Goal: Task Accomplishment & Management: Use online tool/utility

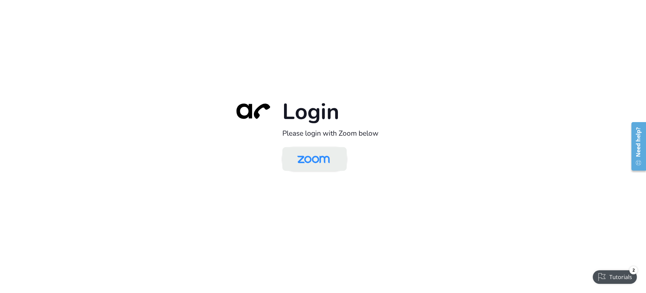
click at [319, 162] on img at bounding box center [313, 160] width 47 height 22
click at [328, 156] on img at bounding box center [313, 160] width 47 height 22
click at [309, 166] on img at bounding box center [313, 160] width 47 height 22
click at [321, 162] on img at bounding box center [313, 160] width 47 height 22
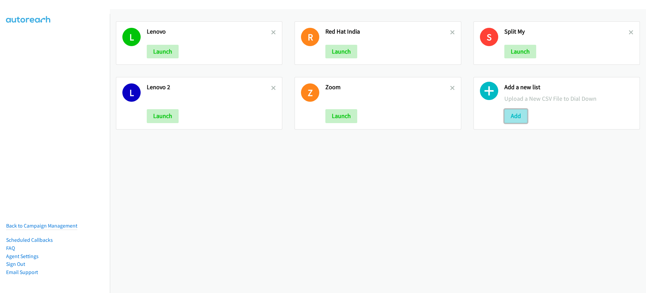
click at [518, 120] on button "Add" at bounding box center [516, 116] width 23 height 14
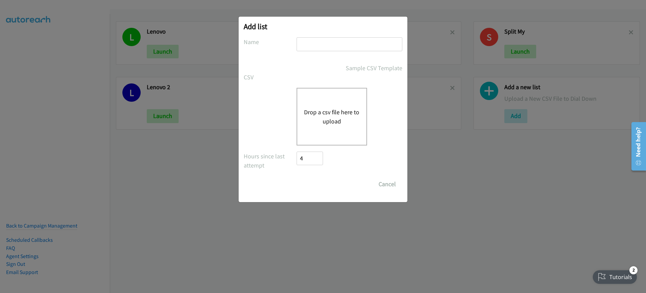
click at [331, 115] on button "Drop a csv file here to upload" at bounding box center [332, 116] width 56 height 18
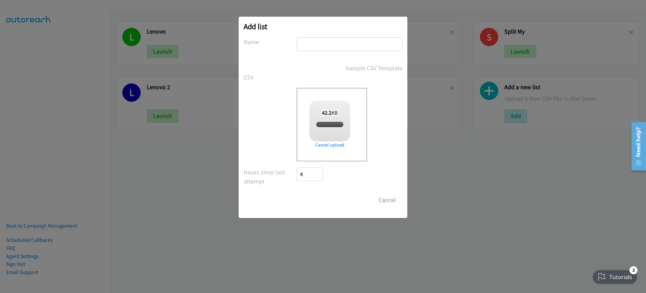
checkbox input "true"
click at [338, 46] on input "text" at bounding box center [350, 44] width 106 height 14
type input "Lenovo MY"
click at [312, 199] on input "Save List" at bounding box center [315, 200] width 36 height 14
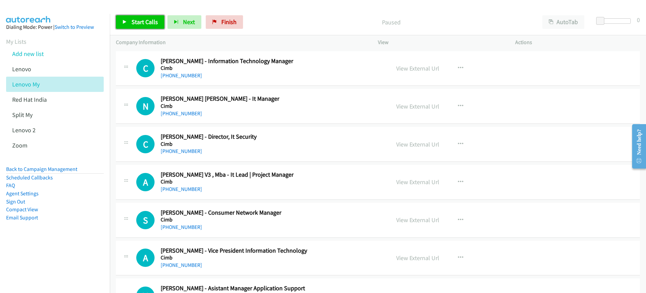
click at [134, 26] on link "Start Calls" at bounding box center [140, 22] width 48 height 14
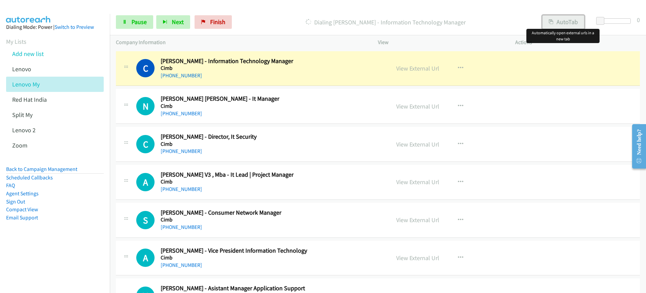
click at [559, 23] on button "AutoTab" at bounding box center [564, 22] width 42 height 14
click at [421, 72] on link "View External Url" at bounding box center [417, 68] width 43 height 8
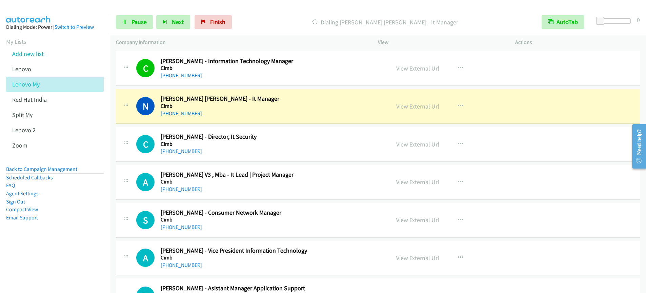
click at [486, 20] on p "Dialing Noor Liza Mohd Zin - It Manager" at bounding box center [385, 22] width 289 height 9
click at [419, 106] on link "View External Url" at bounding box center [417, 106] width 43 height 8
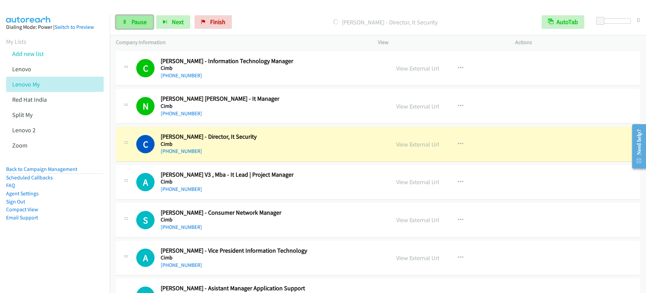
click at [142, 20] on span "Pause" at bounding box center [139, 22] width 15 height 8
click at [428, 143] on link "View External Url" at bounding box center [417, 144] width 43 height 8
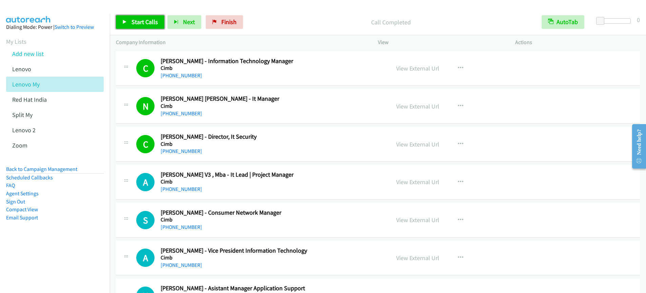
click at [140, 23] on span "Start Calls" at bounding box center [145, 22] width 26 height 8
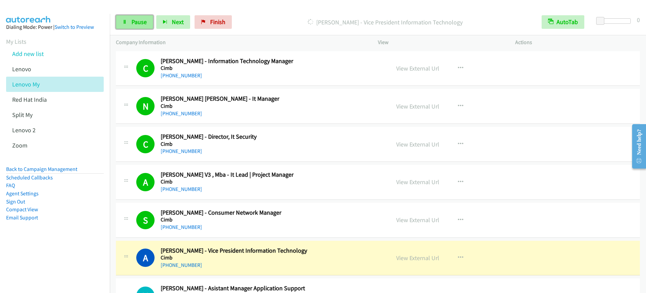
click at [136, 23] on span "Pause" at bounding box center [139, 22] width 15 height 8
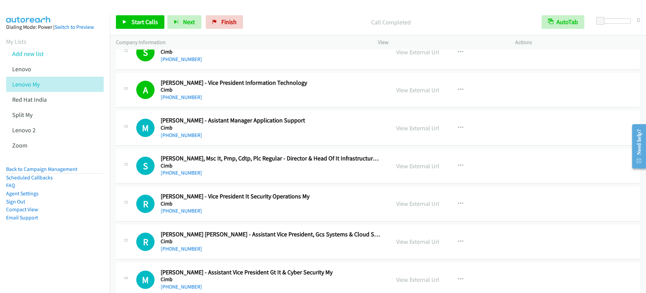
scroll to position [127, 0]
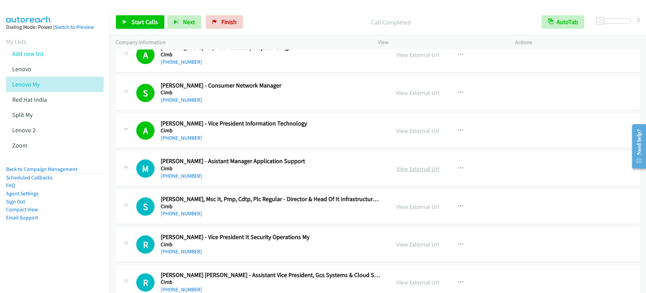
click at [414, 170] on link "View External Url" at bounding box center [417, 169] width 43 height 8
click at [0, 0] on div "Start Calls Pause Next Finish Call Completed AutoTab AutoTab 0 Company Informat…" at bounding box center [323, 0] width 646 height 0
click at [139, 25] on span "Start Calls" at bounding box center [145, 22] width 26 height 8
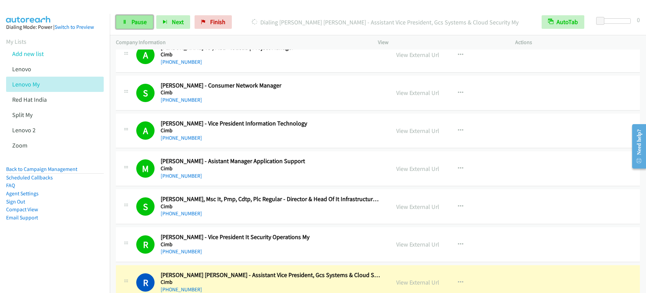
click at [133, 24] on span "Pause" at bounding box center [139, 22] width 15 height 8
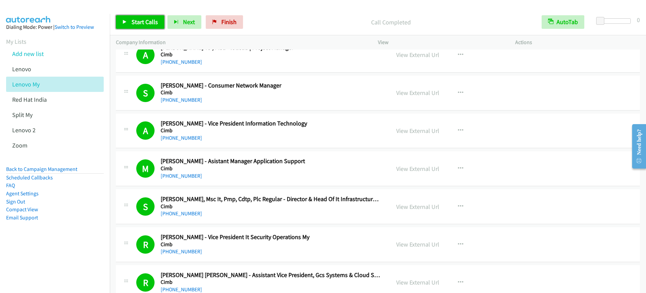
click at [146, 21] on span "Start Calls" at bounding box center [145, 22] width 26 height 8
click at [136, 24] on span "Pause" at bounding box center [139, 22] width 15 height 8
click at [142, 22] on span "Start Calls" at bounding box center [145, 22] width 26 height 8
click at [140, 27] on link "Pause" at bounding box center [134, 22] width 37 height 14
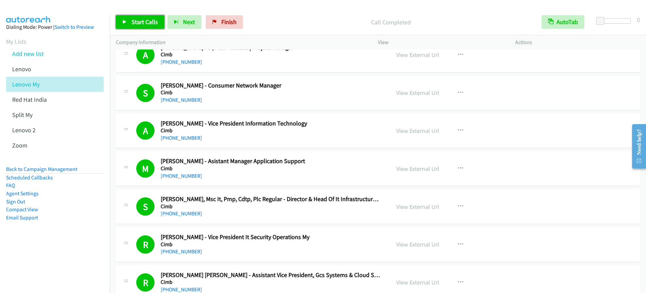
click at [132, 24] on span "Start Calls" at bounding box center [145, 22] width 26 height 8
drag, startPoint x: 133, startPoint y: 23, endPoint x: 138, endPoint y: 28, distance: 7.2
click at [133, 23] on span "Start Calls" at bounding box center [145, 22] width 26 height 8
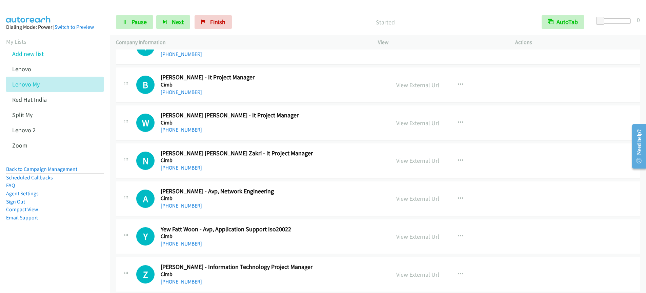
scroll to position [629, 0]
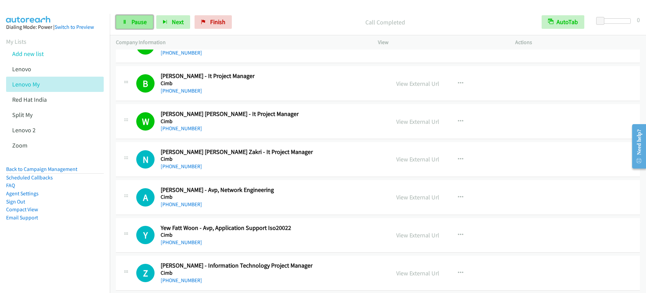
click at [151, 24] on link "Pause" at bounding box center [134, 22] width 37 height 14
click at [148, 23] on span "Start Calls" at bounding box center [145, 22] width 26 height 8
click at [126, 26] on link "Pause" at bounding box center [134, 22] width 37 height 14
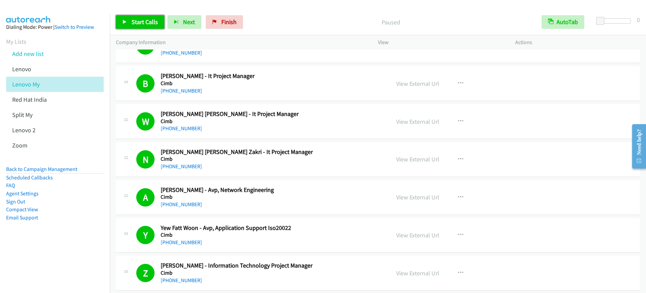
click at [132, 26] on link "Start Calls" at bounding box center [140, 22] width 48 height 14
click at [132, 27] on link "Pause" at bounding box center [134, 22] width 37 height 14
click at [144, 21] on span "Start Calls" at bounding box center [145, 22] width 26 height 8
click at [124, 21] on icon at bounding box center [124, 22] width 5 height 5
click at [153, 21] on span "Start Calls" at bounding box center [145, 22] width 26 height 8
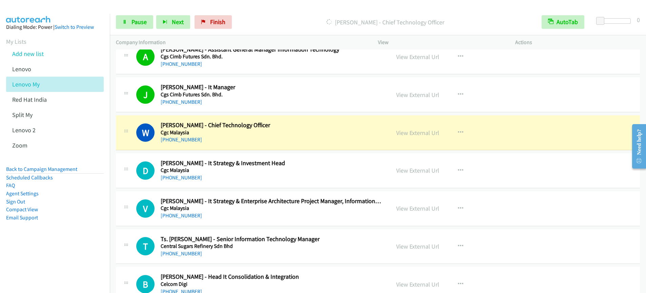
scroll to position [1231, 0]
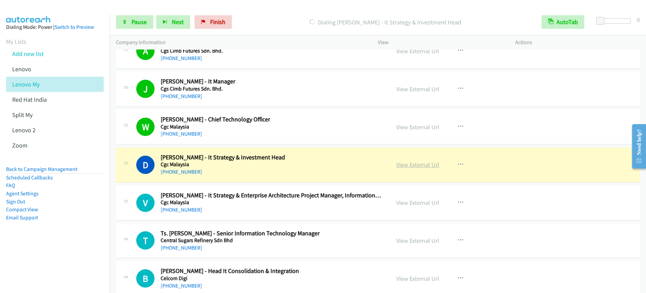
click at [421, 164] on link "View External Url" at bounding box center [417, 165] width 43 height 8
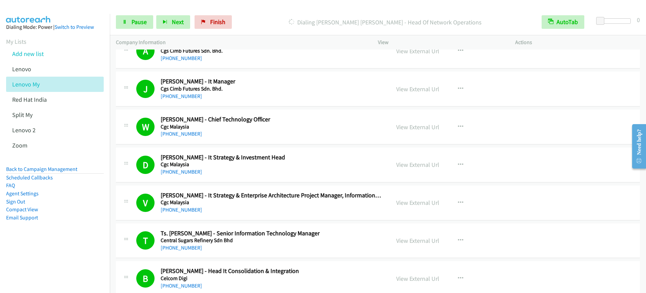
click at [141, 30] on div "Start Calls Pause Next Finish Dialing Ratna Kumar Gopala Krishnan - Head Of Net…" at bounding box center [378, 22] width 536 height 26
click at [143, 21] on span "Pause" at bounding box center [139, 22] width 15 height 8
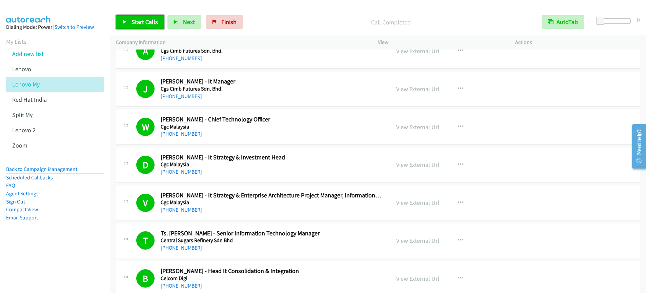
click at [146, 22] on span "Start Calls" at bounding box center [145, 22] width 26 height 8
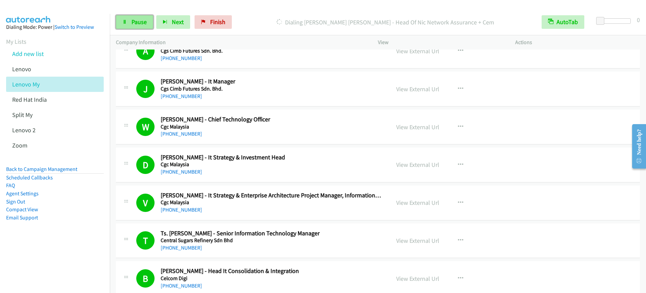
click at [137, 20] on span "Pause" at bounding box center [139, 22] width 15 height 8
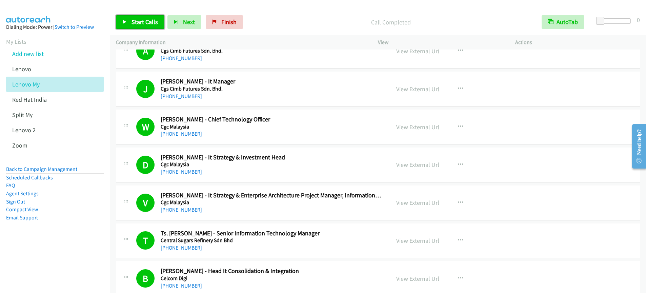
click at [153, 22] on span "Start Calls" at bounding box center [145, 22] width 26 height 8
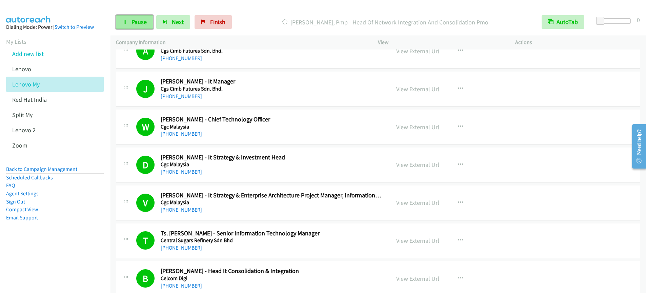
click at [132, 25] on span "Pause" at bounding box center [139, 22] width 15 height 8
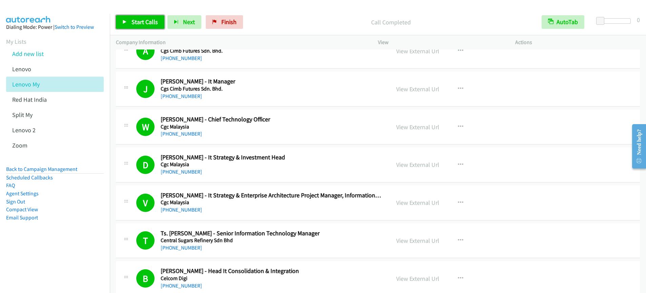
click at [155, 23] on span "Start Calls" at bounding box center [145, 22] width 26 height 8
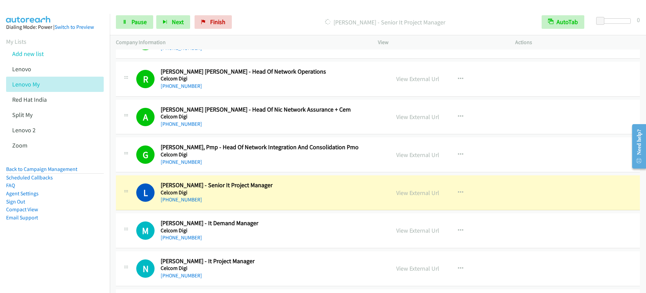
scroll to position [1546, 0]
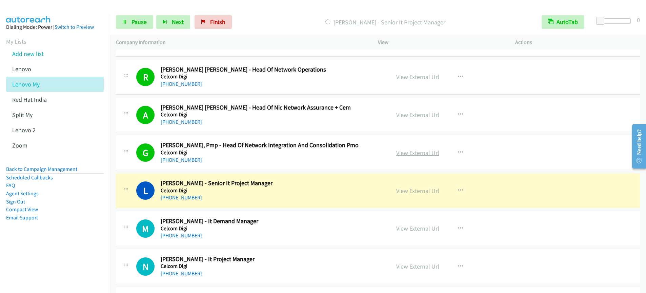
click at [421, 152] on link "View External Url" at bounding box center [417, 153] width 43 height 8
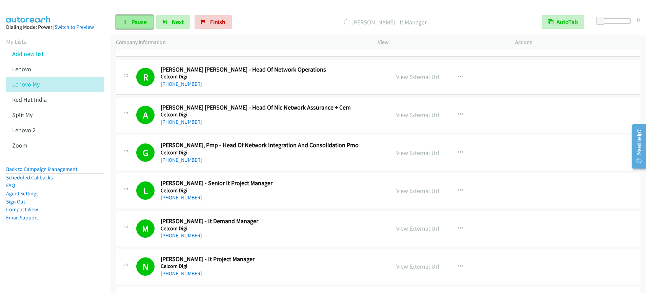
click at [136, 24] on span "Pause" at bounding box center [139, 22] width 15 height 8
click at [145, 23] on span "Start Calls" at bounding box center [145, 22] width 26 height 8
click at [124, 25] on link "Pause" at bounding box center [134, 22] width 37 height 14
click at [154, 25] on span "Start Calls" at bounding box center [145, 22] width 26 height 8
click at [139, 23] on span "Pause" at bounding box center [139, 22] width 15 height 8
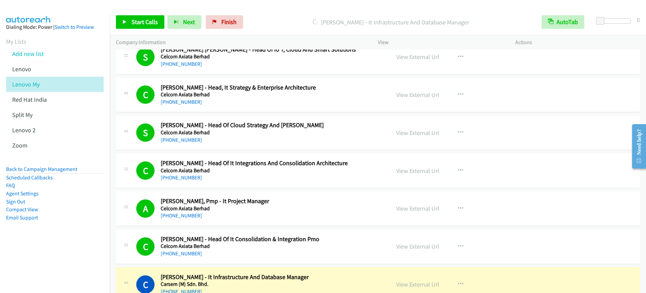
scroll to position [1996, 0]
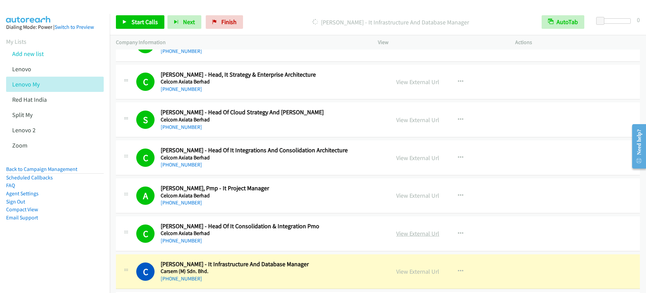
click at [414, 235] on link "View External Url" at bounding box center [417, 234] width 43 height 8
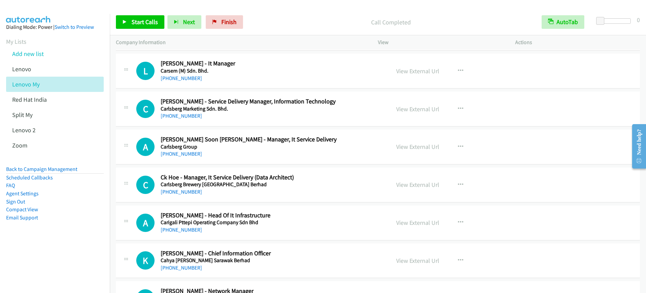
scroll to position [2204, 0]
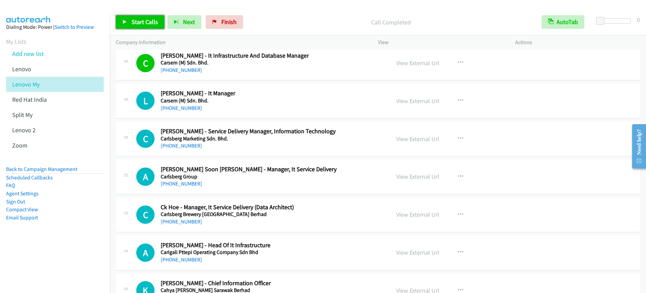
click at [145, 24] on span "Start Calls" at bounding box center [145, 22] width 26 height 8
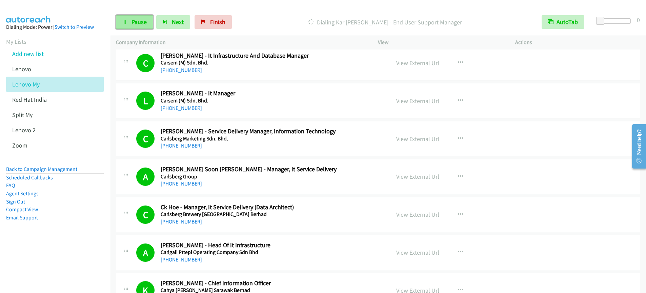
click at [140, 23] on span "Pause" at bounding box center [139, 22] width 15 height 8
click at [135, 23] on span "Start Calls" at bounding box center [145, 22] width 26 height 8
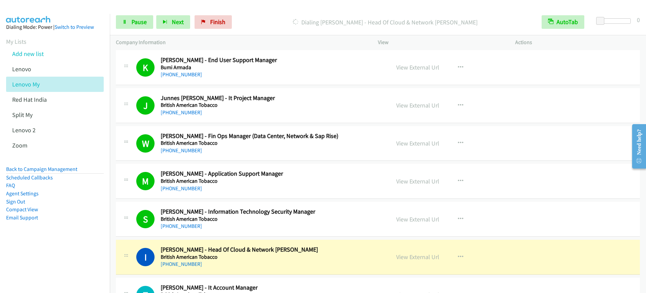
scroll to position [2733, 0]
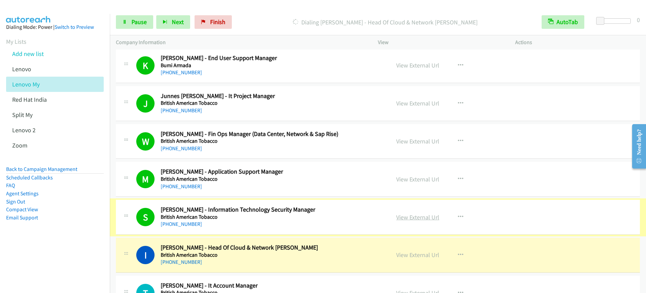
click at [418, 219] on link "View External Url" at bounding box center [417, 217] width 43 height 8
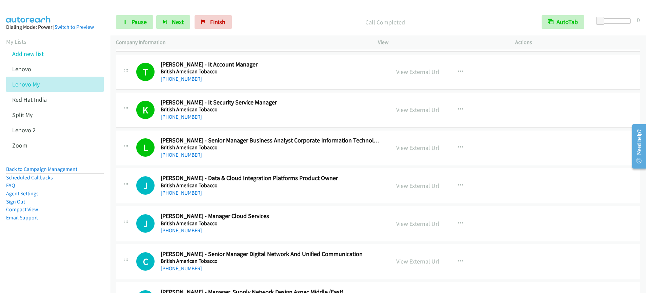
scroll to position [2955, 0]
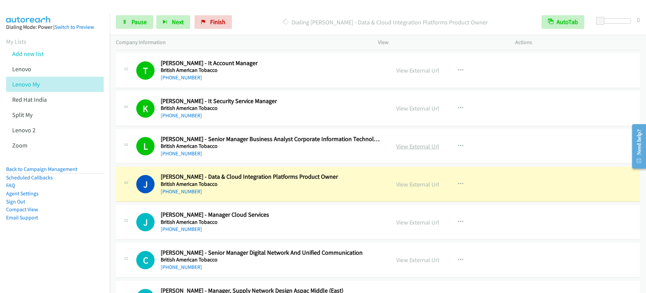
click at [420, 147] on link "View External Url" at bounding box center [417, 146] width 43 height 8
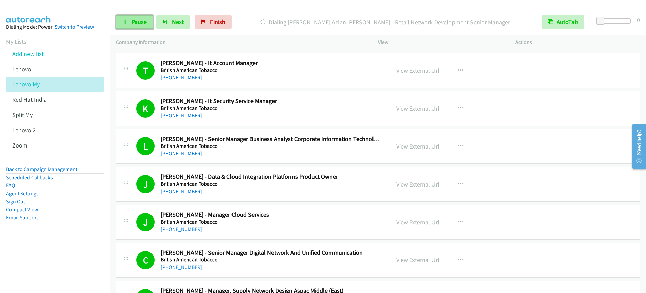
click at [135, 27] on link "Pause" at bounding box center [134, 22] width 37 height 14
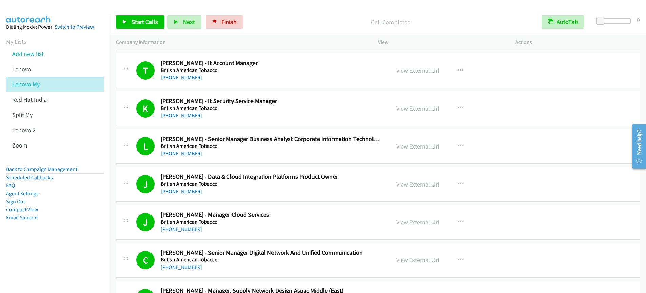
click at [135, 28] on div "Start Calls Pause Next Finish" at bounding box center [181, 22] width 130 height 14
click at [135, 25] on span "Start Calls" at bounding box center [145, 22] width 26 height 8
click at [136, 23] on span "Pause" at bounding box center [139, 22] width 15 height 8
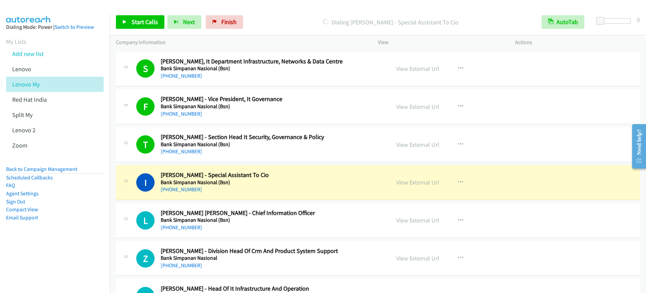
scroll to position [3834, 0]
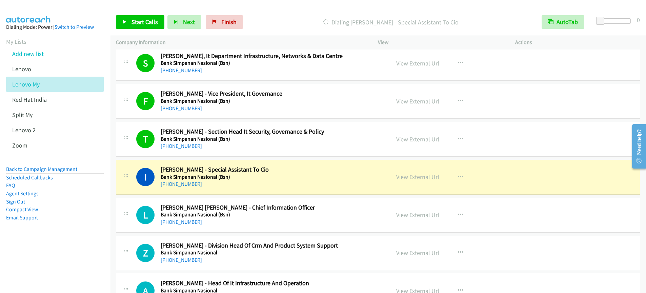
click at [416, 140] on link "View External Url" at bounding box center [417, 139] width 43 height 8
click at [0, 0] on div "Start Calls Pause Next Finish Dialing Izana Anuar - Special Assistant To Cio Au…" at bounding box center [323, 0] width 646 height 0
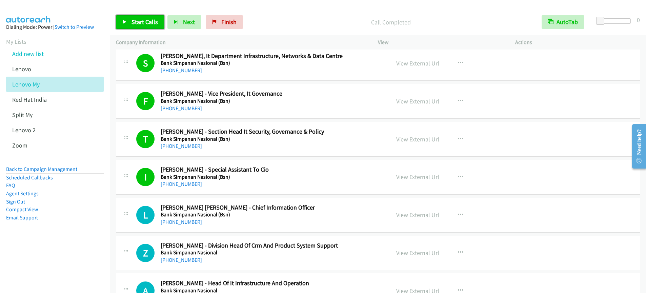
click at [137, 26] on link "Start Calls" at bounding box center [140, 22] width 48 height 14
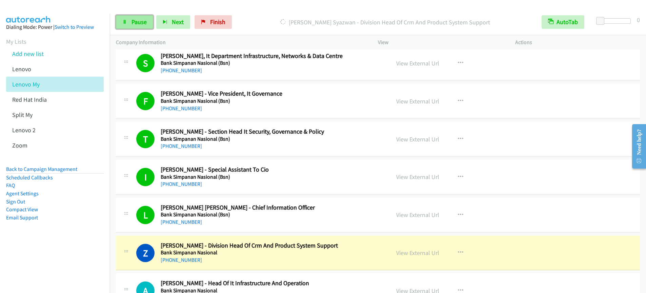
click at [136, 23] on span "Pause" at bounding box center [139, 22] width 15 height 8
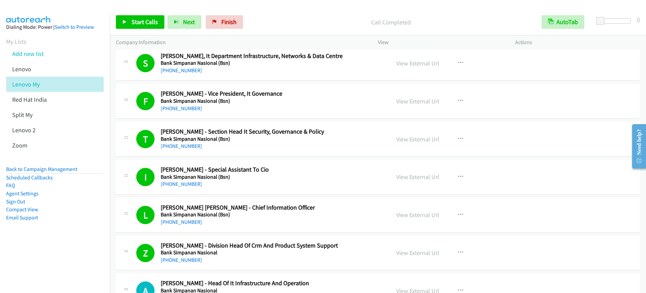
click at [142, 15] on div "Start Calls Pause Next Finish Call Completed AutoTab AutoTab 0" at bounding box center [378, 22] width 536 height 26
click at [137, 21] on span "Start Calls" at bounding box center [145, 22] width 26 height 8
click at [139, 24] on span "Pause" at bounding box center [139, 22] width 15 height 8
click at [137, 25] on span "Start Calls" at bounding box center [145, 22] width 26 height 8
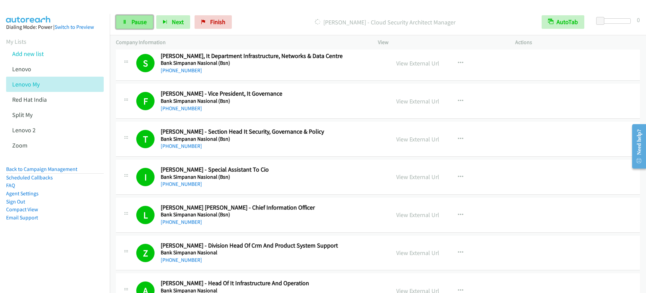
click at [141, 24] on span "Pause" at bounding box center [139, 22] width 15 height 8
click at [135, 23] on span "Start Calls" at bounding box center [145, 22] width 26 height 8
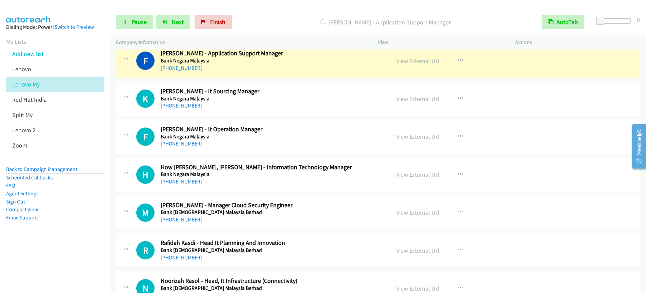
scroll to position [4483, 0]
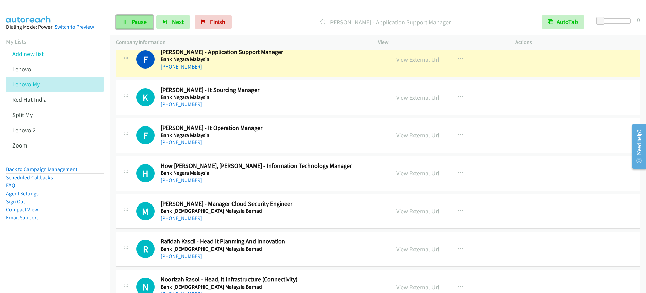
click at [134, 22] on span "Pause" at bounding box center [139, 22] width 15 height 8
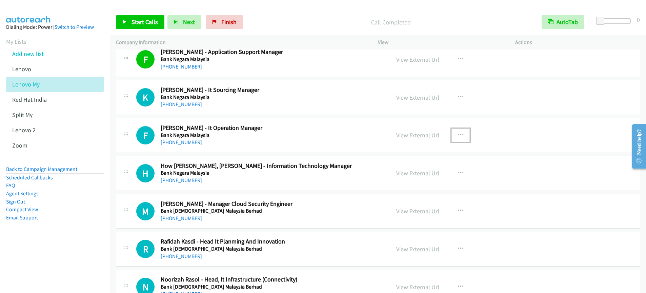
click at [458, 135] on icon "button" at bounding box center [460, 135] width 5 height 5
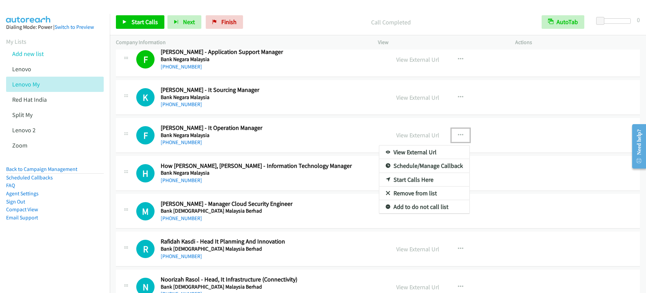
click at [404, 181] on link "Start Calls Here" at bounding box center [424, 180] width 90 height 14
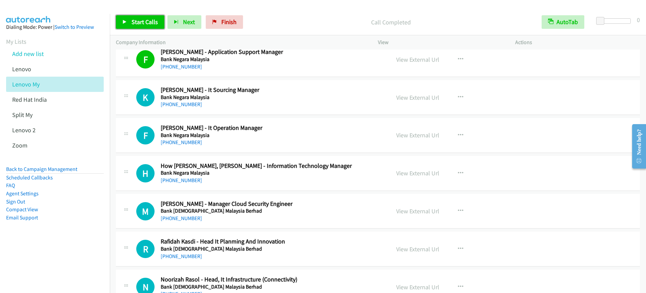
click at [136, 24] on span "Start Calls" at bounding box center [145, 22] width 26 height 8
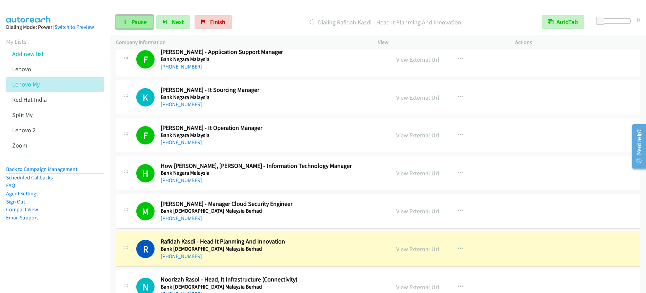
click at [142, 23] on span "Pause" at bounding box center [139, 22] width 15 height 8
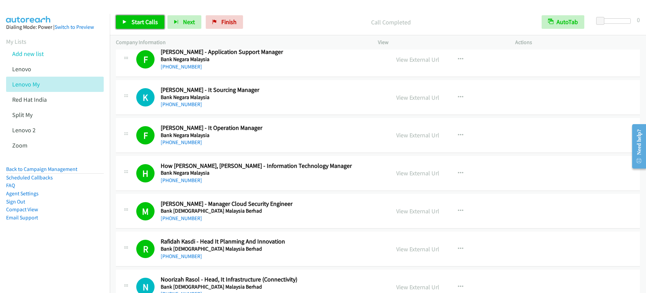
click at [137, 24] on span "Start Calls" at bounding box center [145, 22] width 26 height 8
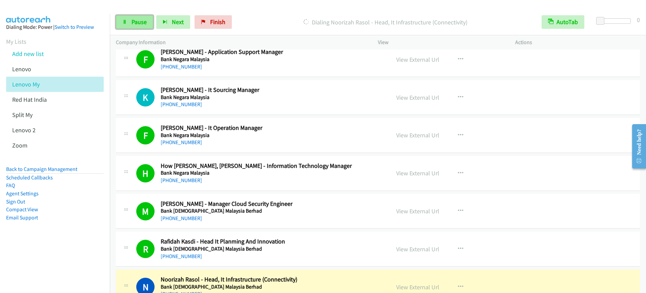
click at [137, 25] on span "Pause" at bounding box center [139, 22] width 15 height 8
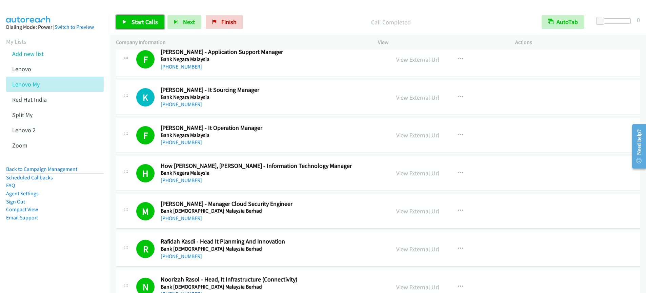
click at [149, 26] on link "Start Calls" at bounding box center [140, 22] width 48 height 14
click at [138, 25] on span "Pause" at bounding box center [139, 22] width 15 height 8
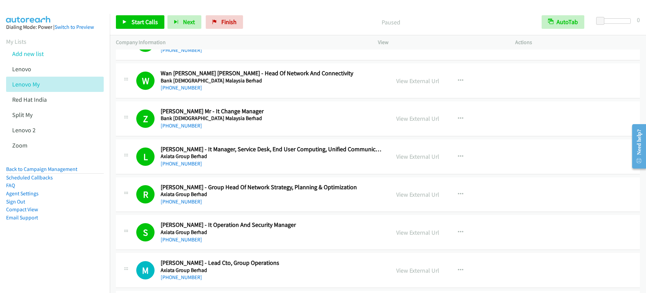
scroll to position [4920, 0]
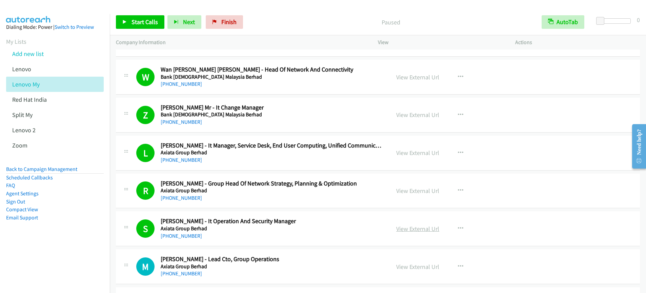
click at [411, 231] on link "View External Url" at bounding box center [417, 229] width 43 height 8
click at [143, 24] on span "Start Calls" at bounding box center [145, 22] width 26 height 8
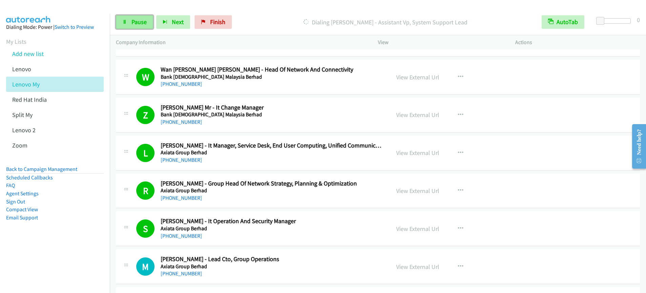
click at [130, 23] on link "Pause" at bounding box center [134, 22] width 37 height 14
click at [131, 28] on link "Start Calls" at bounding box center [140, 22] width 48 height 14
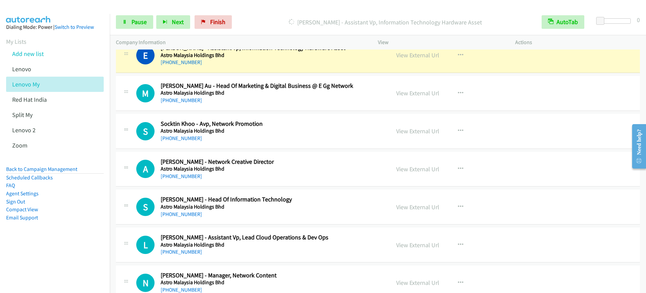
scroll to position [5379, 0]
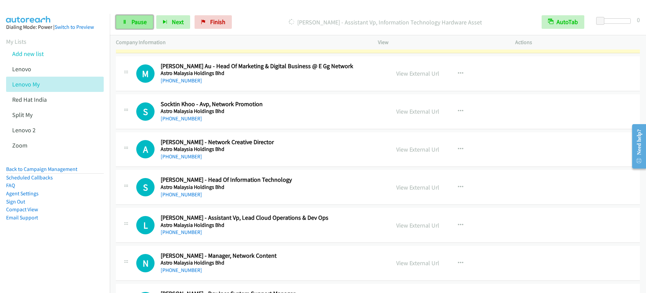
click at [141, 24] on span "Pause" at bounding box center [139, 22] width 15 height 8
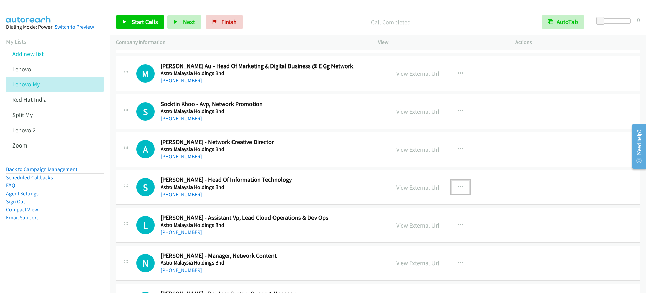
click at [458, 187] on icon "button" at bounding box center [460, 186] width 5 height 5
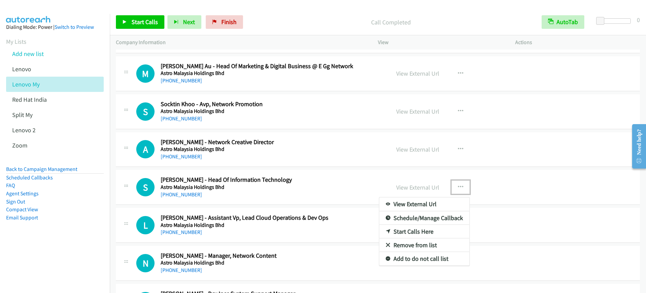
click at [406, 232] on link "Start Calls Here" at bounding box center [424, 232] width 90 height 14
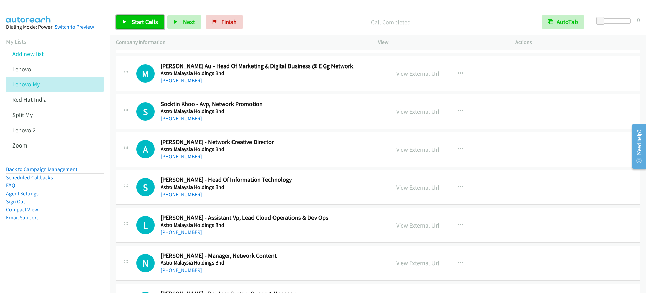
click at [140, 23] on span "Start Calls" at bounding box center [145, 22] width 26 height 8
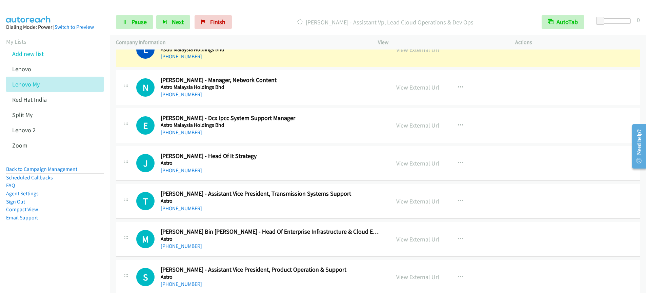
scroll to position [5552, 0]
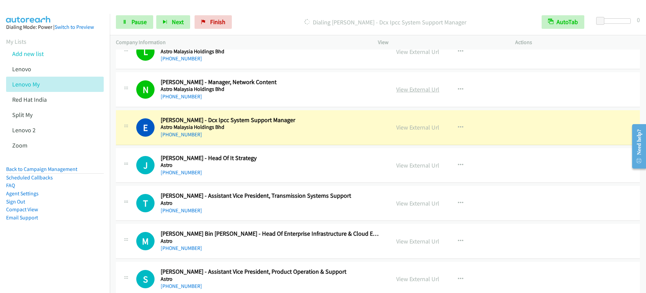
click at [401, 90] on link "View External Url" at bounding box center [417, 89] width 43 height 8
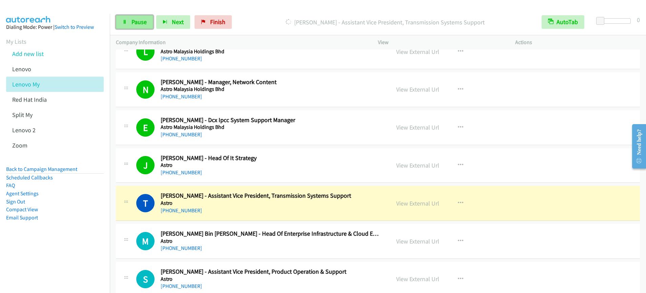
click at [133, 23] on span "Pause" at bounding box center [139, 22] width 15 height 8
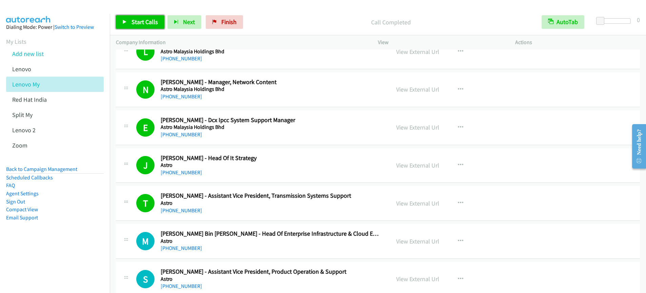
click at [138, 22] on span "Start Calls" at bounding box center [145, 22] width 26 height 8
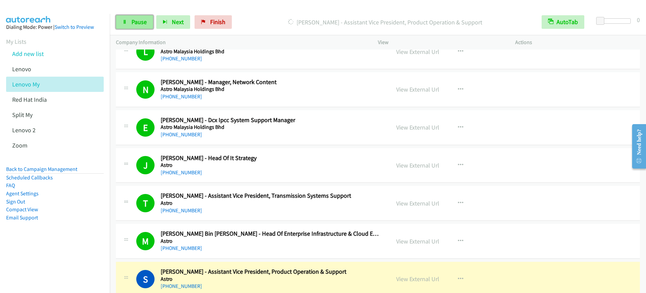
click at [124, 21] on icon at bounding box center [124, 22] width 5 height 5
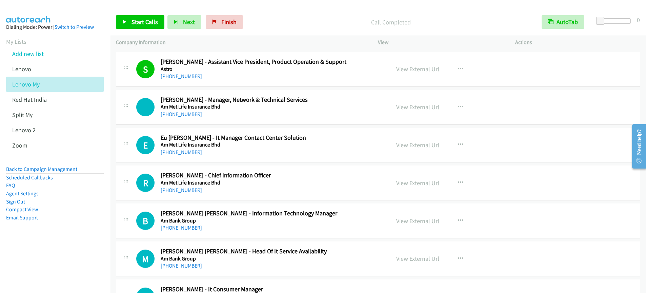
scroll to position [5794, 0]
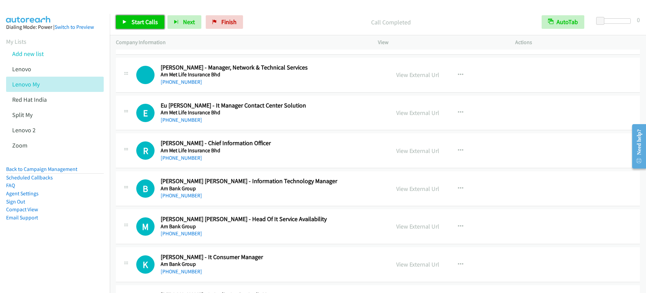
click at [145, 24] on span "Start Calls" at bounding box center [145, 22] width 26 height 8
click at [135, 24] on span "Start Calls" at bounding box center [145, 22] width 26 height 8
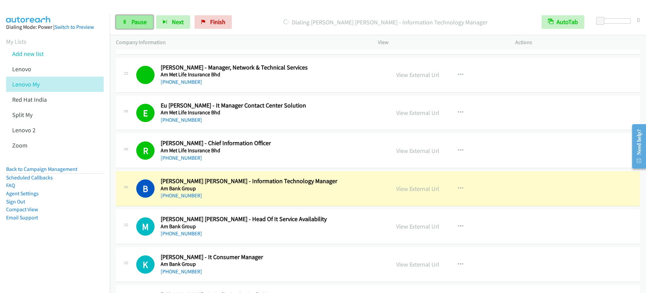
click at [140, 24] on span "Pause" at bounding box center [139, 22] width 15 height 8
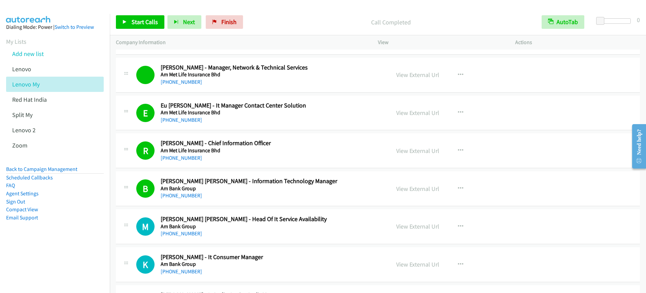
click at [141, 29] on div "Start Calls Pause Next Finish Call Completed AutoTab AutoTab 0" at bounding box center [378, 22] width 536 height 26
click at [140, 27] on link "Start Calls" at bounding box center [140, 22] width 48 height 14
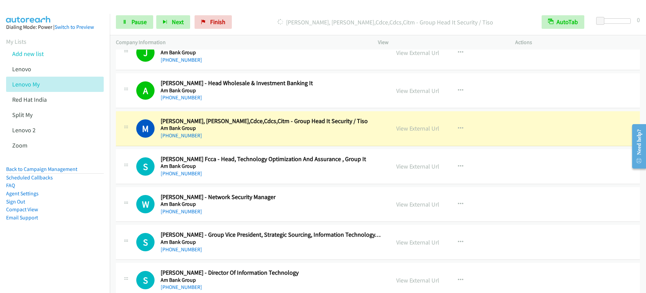
scroll to position [6162, 0]
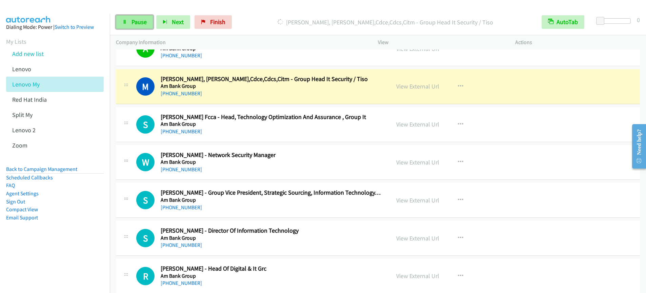
click at [136, 27] on link "Pause" at bounding box center [134, 22] width 37 height 14
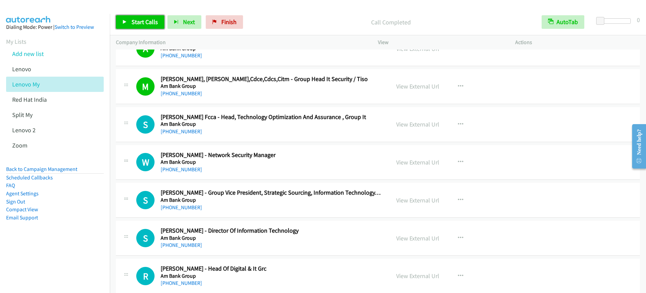
click at [142, 20] on span "Start Calls" at bounding box center [145, 22] width 26 height 8
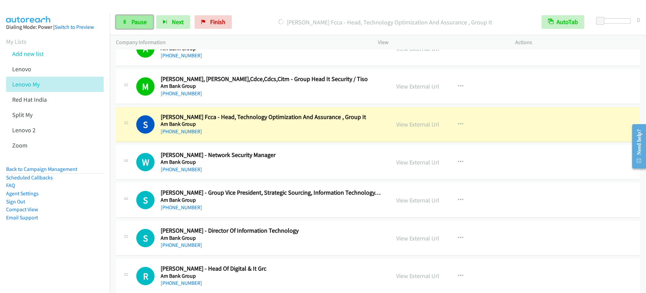
click at [129, 22] on link "Pause" at bounding box center [134, 22] width 37 height 14
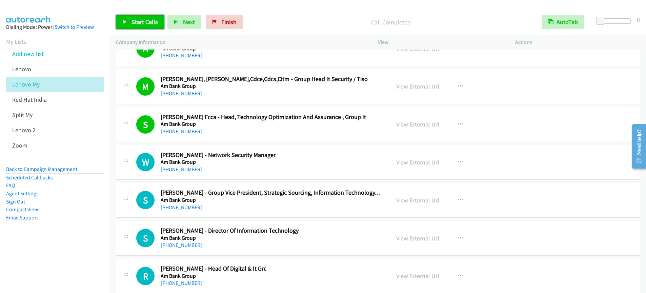
click at [153, 23] on span "Start Calls" at bounding box center [145, 22] width 26 height 8
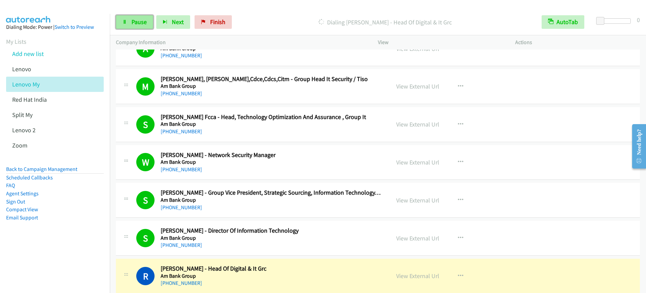
click at [132, 24] on span "Pause" at bounding box center [139, 22] width 15 height 8
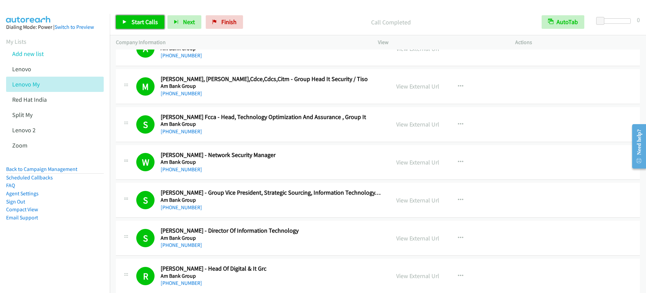
click at [146, 24] on span "Start Calls" at bounding box center [145, 22] width 26 height 8
click at [127, 28] on div "Start Calls Pause Next Finish Dialing Rnara.Naidu Nara - Head Of It Audit AutoT…" at bounding box center [378, 22] width 536 height 26
click at [135, 24] on span "Pause" at bounding box center [139, 22] width 15 height 8
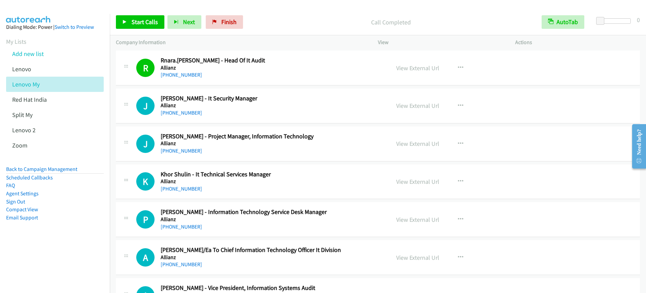
scroll to position [6749, 0]
click at [459, 144] on icon "button" at bounding box center [460, 143] width 5 height 5
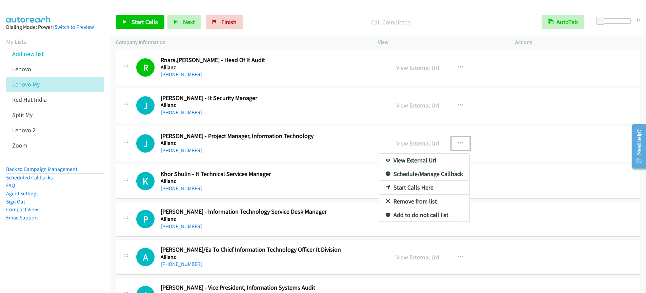
click at [401, 188] on link "Start Calls Here" at bounding box center [424, 188] width 90 height 14
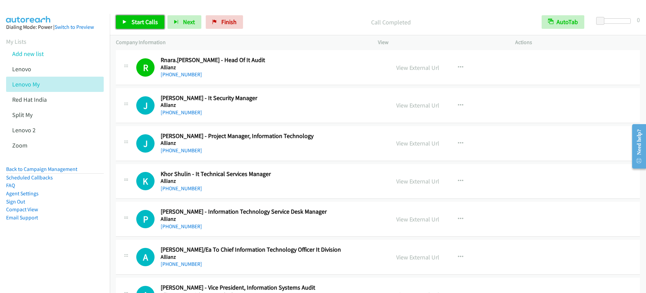
click at [137, 23] on span "Start Calls" at bounding box center [145, 22] width 26 height 8
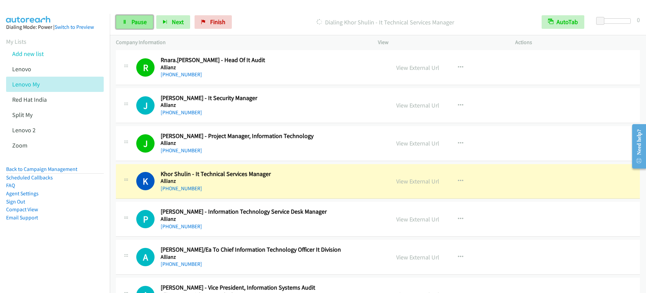
click at [140, 23] on span "Pause" at bounding box center [139, 22] width 15 height 8
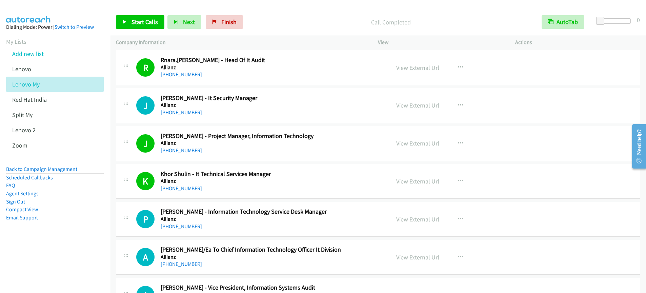
drag, startPoint x: 335, startPoint y: 18, endPoint x: 323, endPoint y: 5, distance: 16.8
click at [335, 18] on p "Call Completed" at bounding box center [390, 22] width 277 height 9
click at [427, 183] on link "View External Url" at bounding box center [417, 181] width 43 height 8
click at [142, 26] on link "Start Calls" at bounding box center [140, 22] width 48 height 14
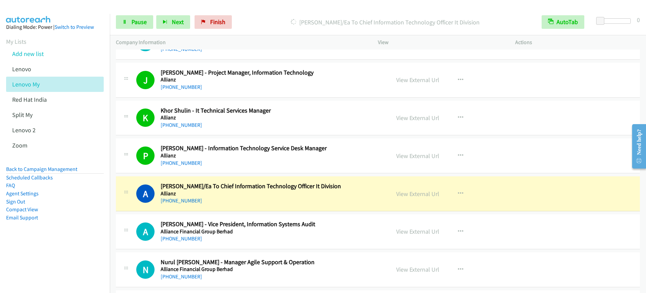
scroll to position [6814, 0]
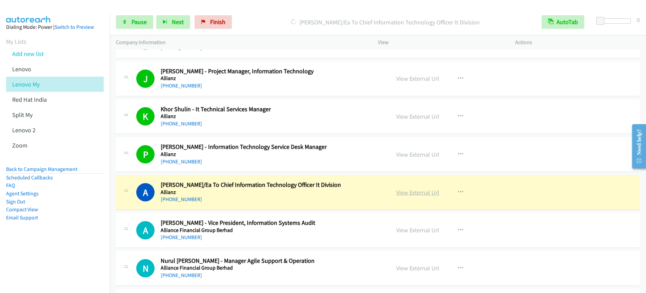
click at [411, 195] on link "View External Url" at bounding box center [417, 193] width 43 height 8
click at [0, 0] on div "Start Calls Pause Next Finish Dialing Azrinna Khalid - Pa/Ea To Chief Informati…" at bounding box center [323, 0] width 646 height 0
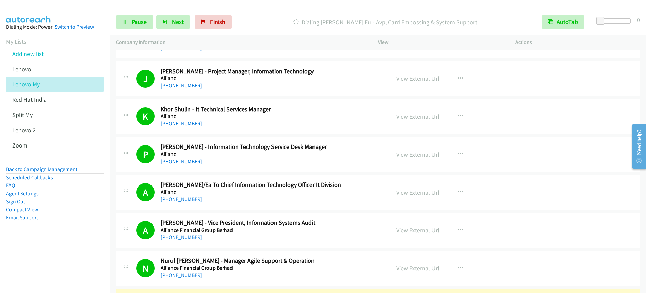
scroll to position [6933, 0]
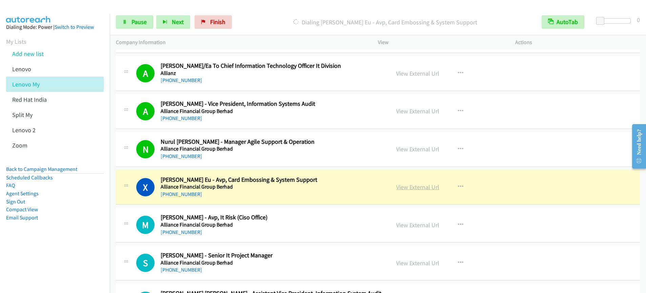
click at [410, 187] on link "View External Url" at bounding box center [417, 187] width 43 height 8
click at [0, 0] on div "Start Calls Pause Next Finish Dialing Xiu Hui Eu - Avp, Card Embossing & System…" at bounding box center [323, 0] width 646 height 0
click at [129, 17] on link "Pause" at bounding box center [134, 22] width 37 height 14
